Goal: Find specific page/section: Find specific page/section

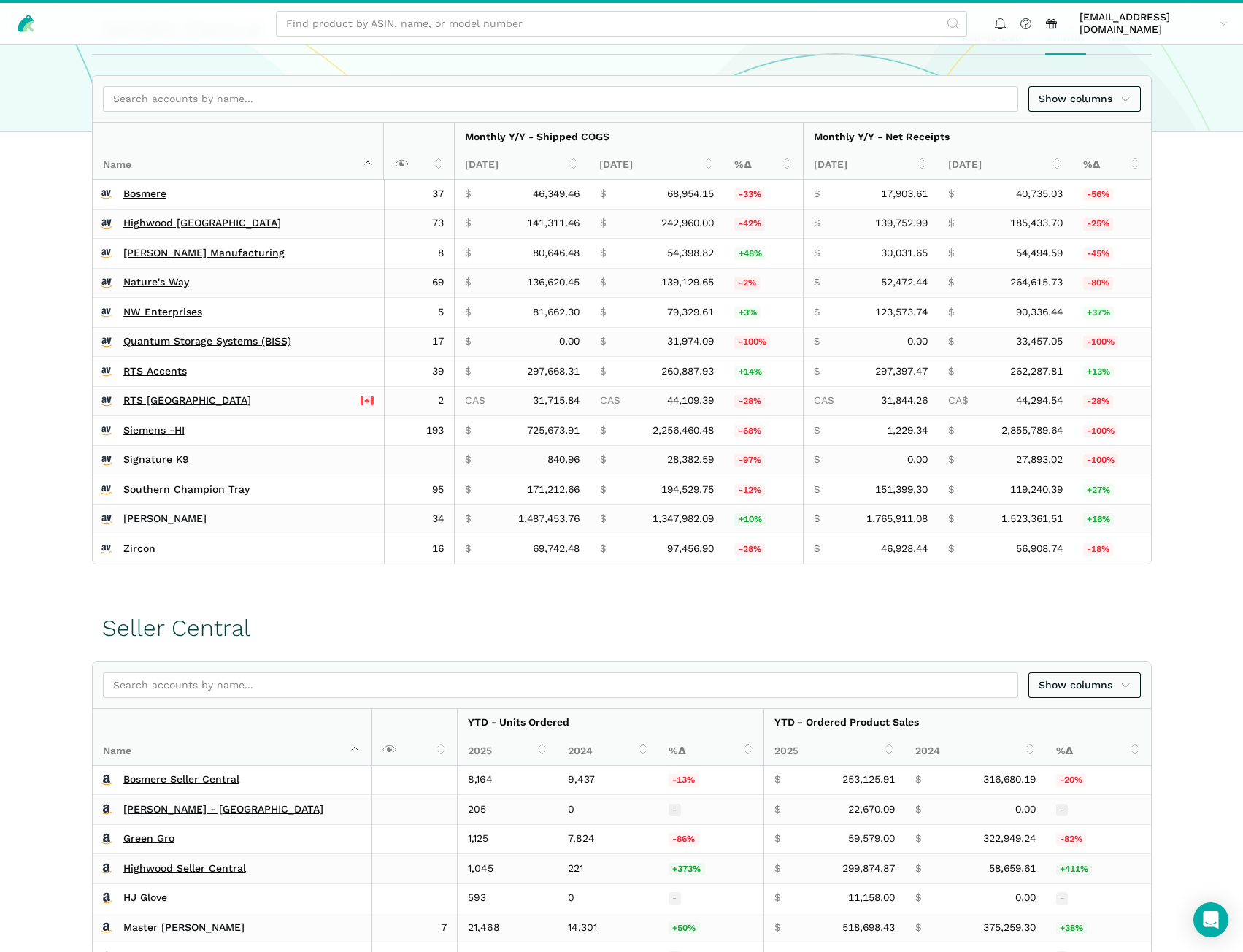
scroll to position [536, 0]
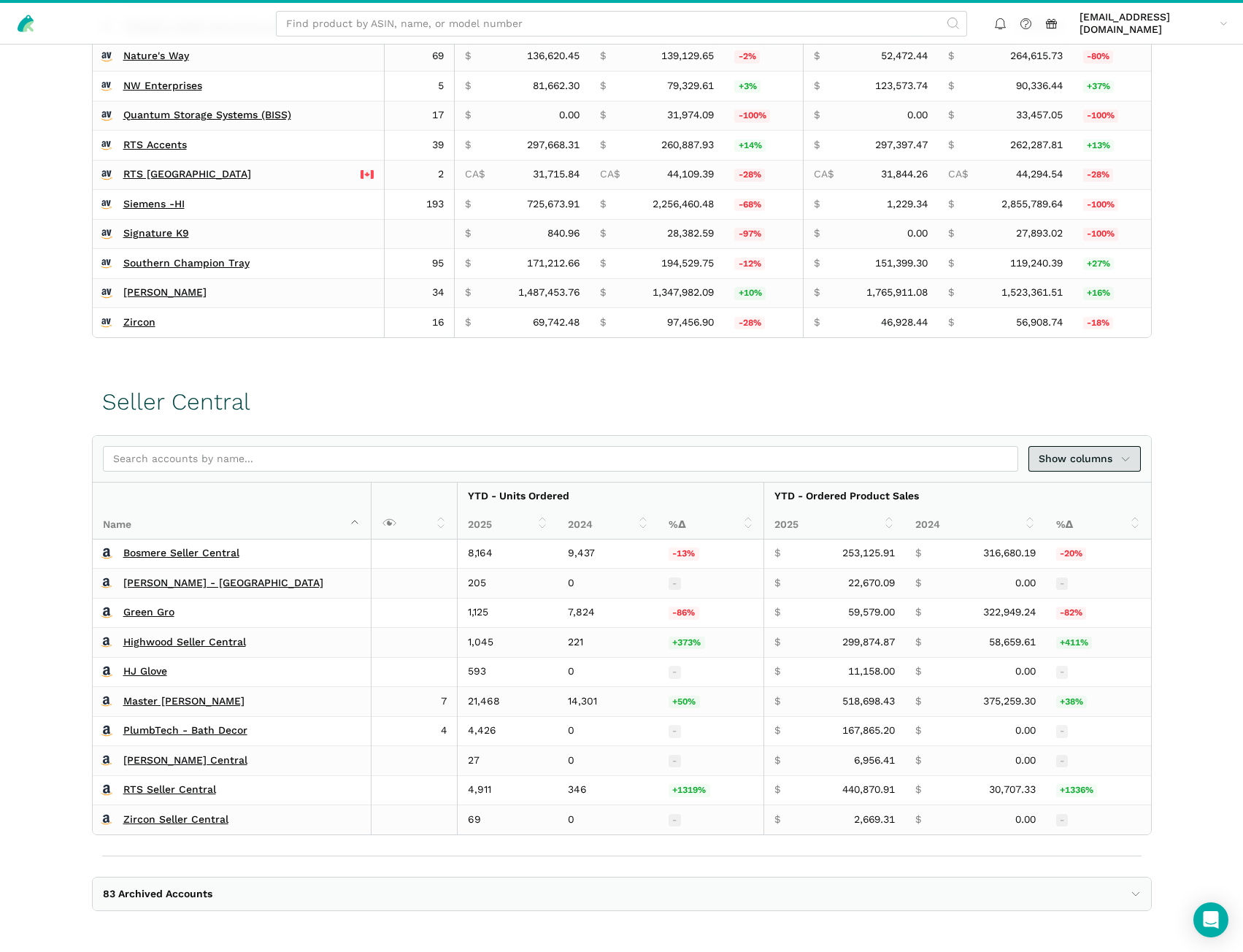
click at [1091, 462] on span "Show columns" at bounding box center [1084, 458] width 92 height 15
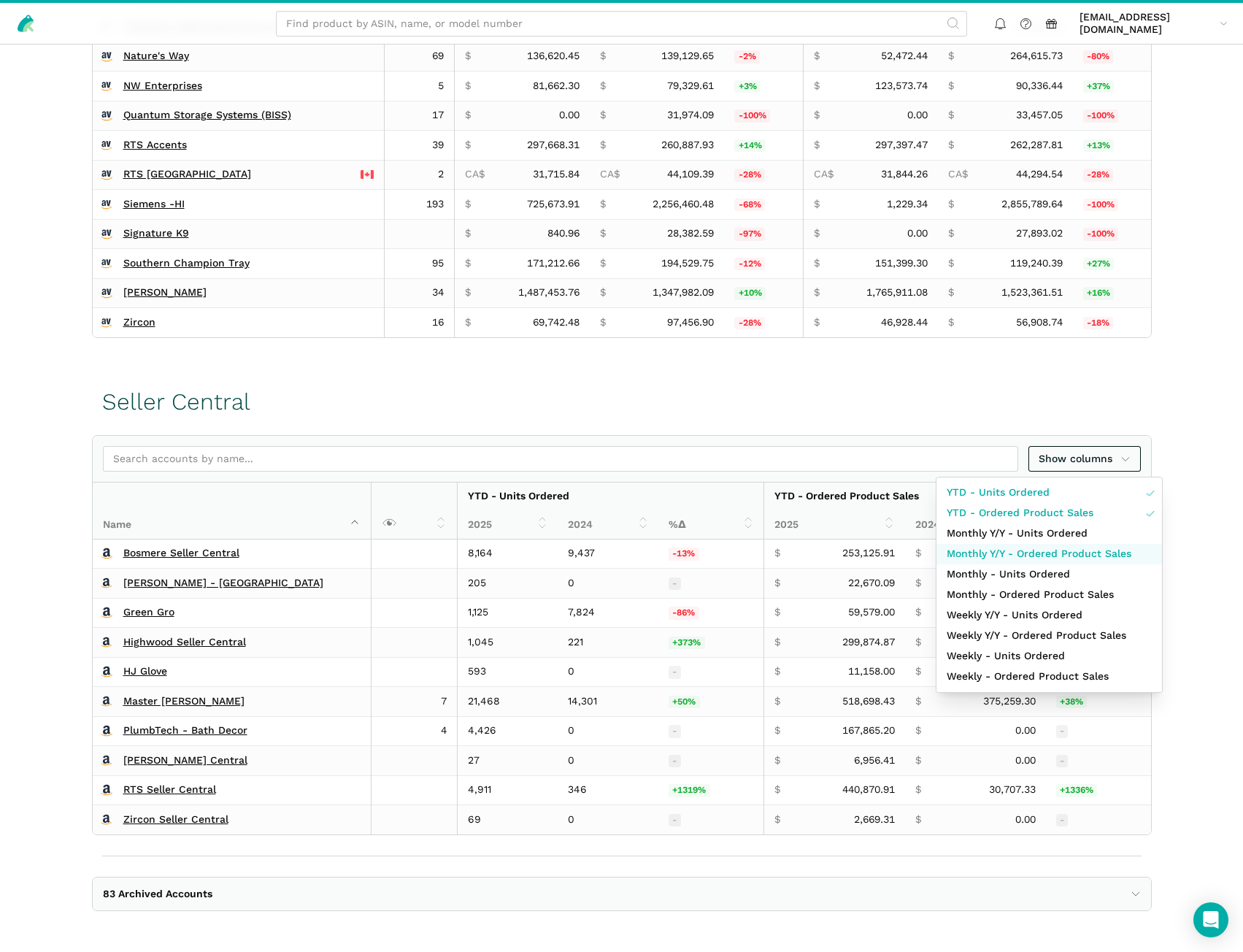
click at [1059, 555] on span "Monthly Y/Y - Ordered Product Sales" at bounding box center [1039, 553] width 184 height 15
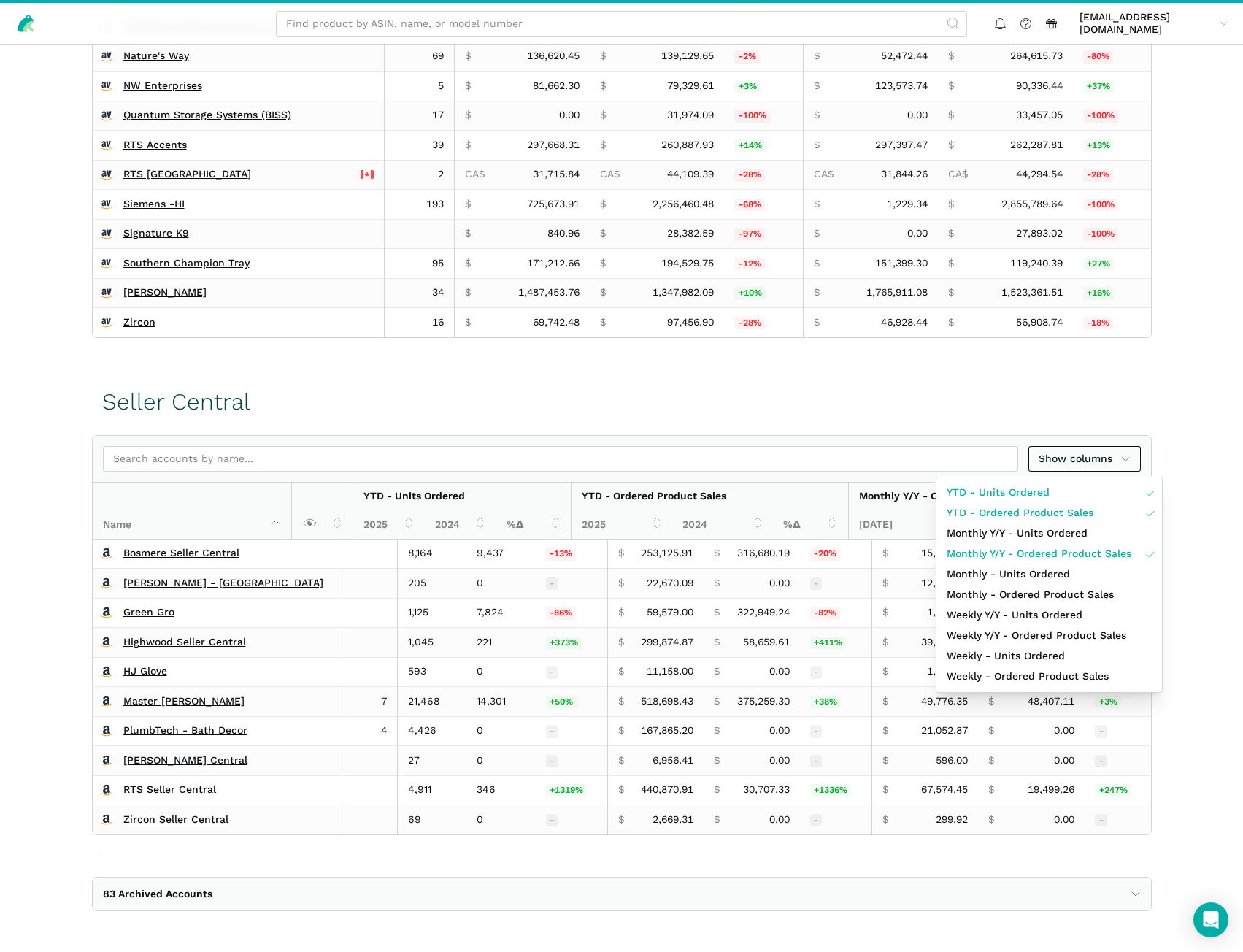
click at [1181, 450] on div at bounding box center [622, 476] width 1243 height 952
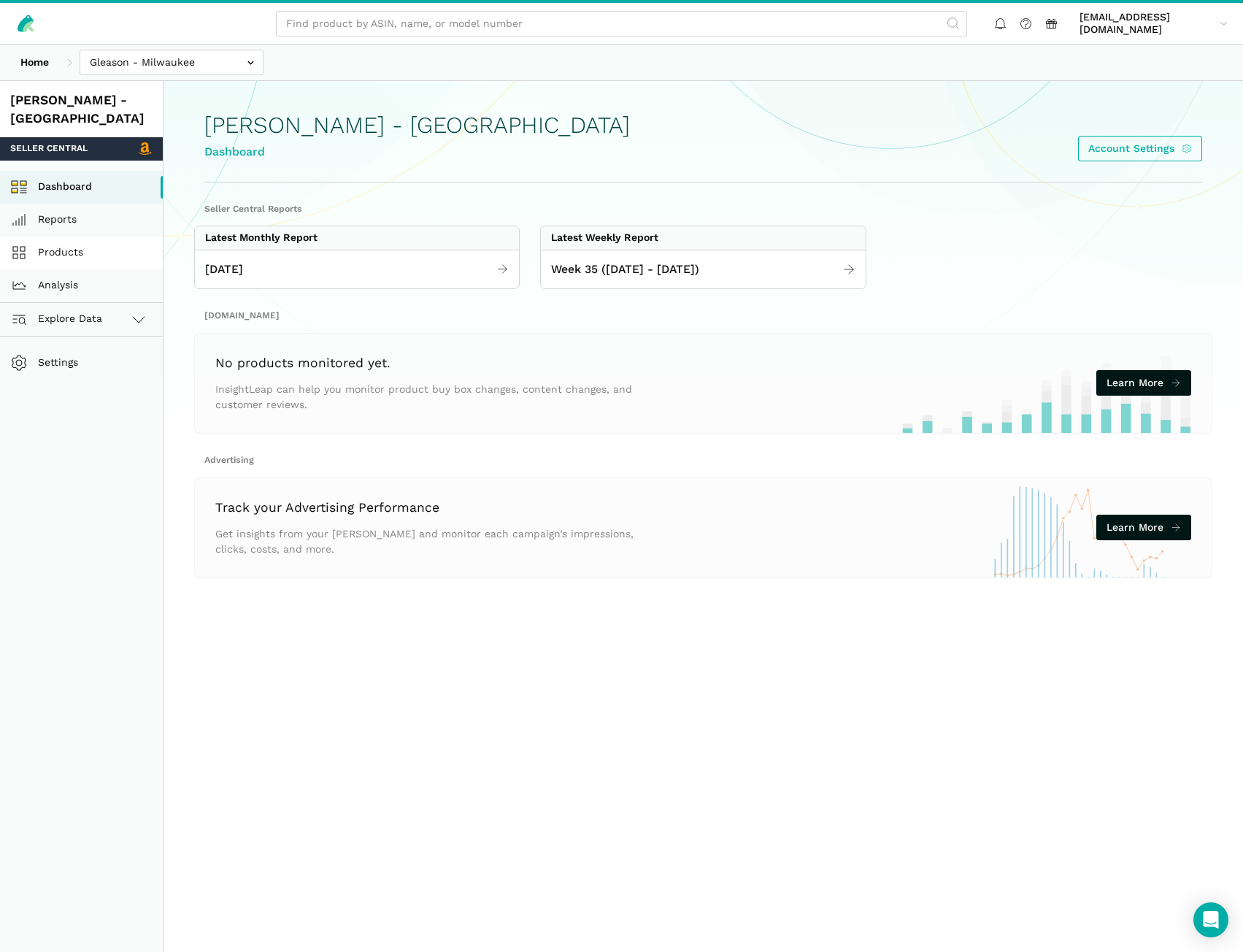
click at [60, 237] on link "Products" at bounding box center [82, 253] width 163 height 33
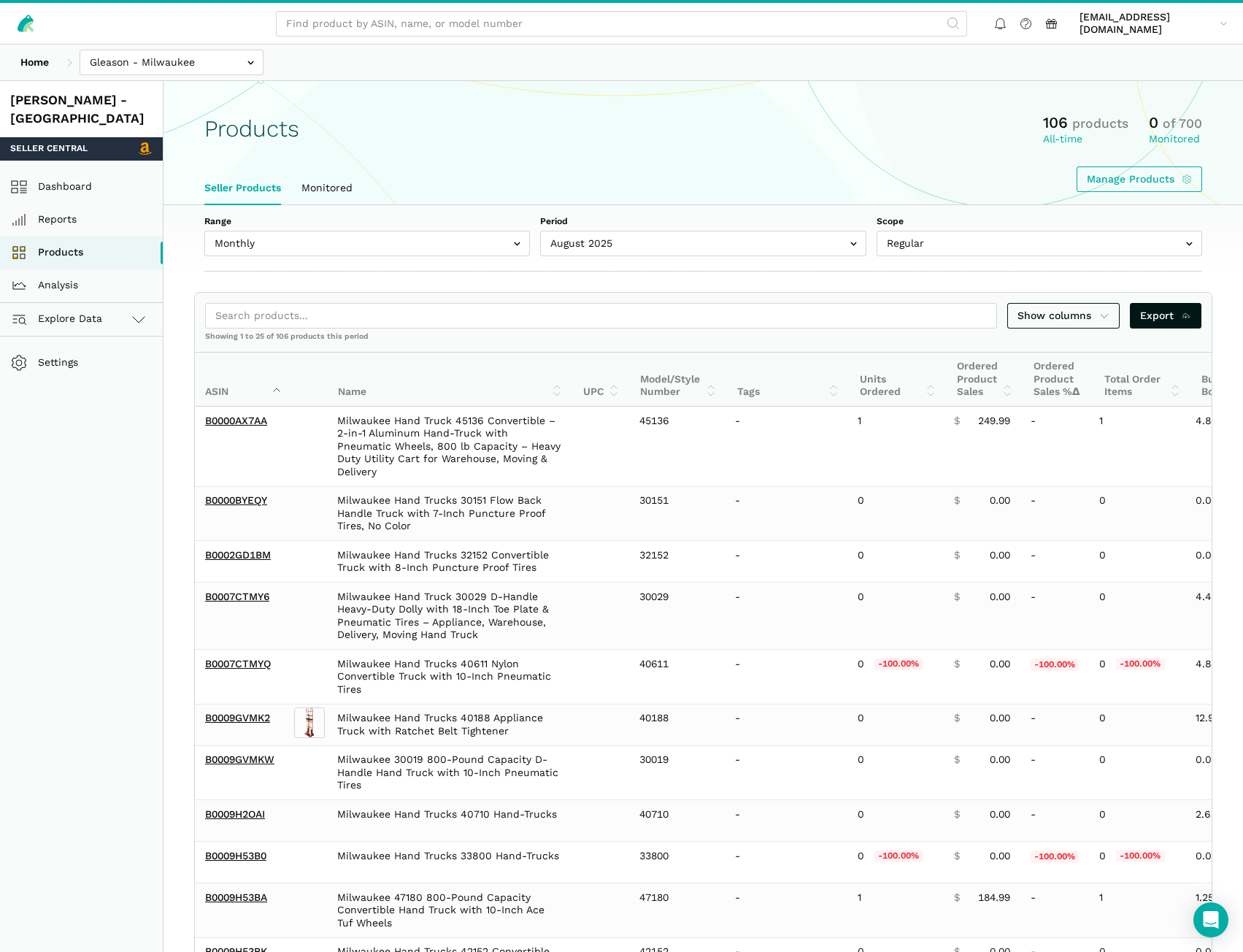
click at [979, 383] on th "Ordered Product Sales" at bounding box center [985, 380] width 76 height 54
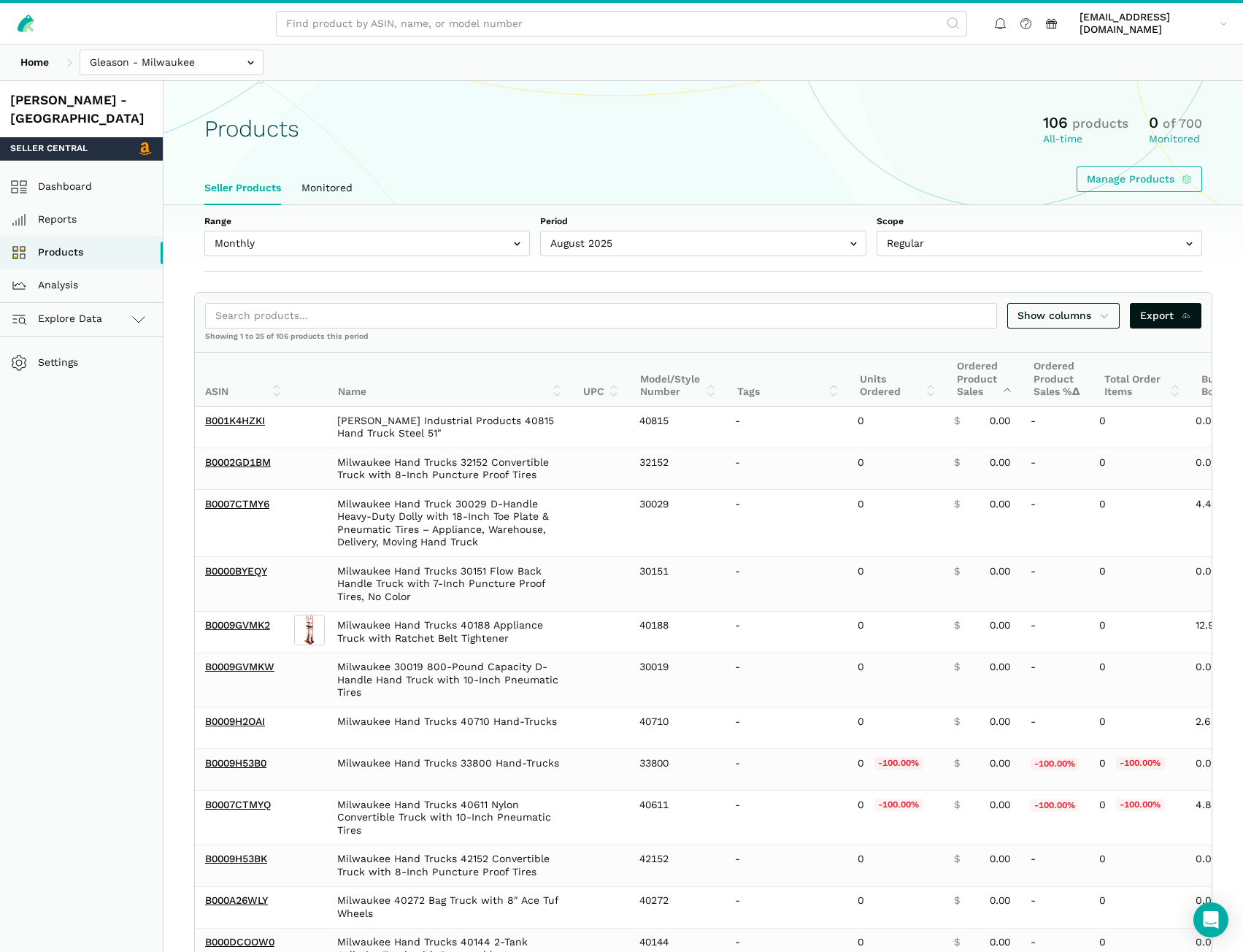
click at [979, 383] on th "Ordered Product Sales" at bounding box center [985, 380] width 76 height 54
